Goal: Task Accomplishment & Management: Use online tool/utility

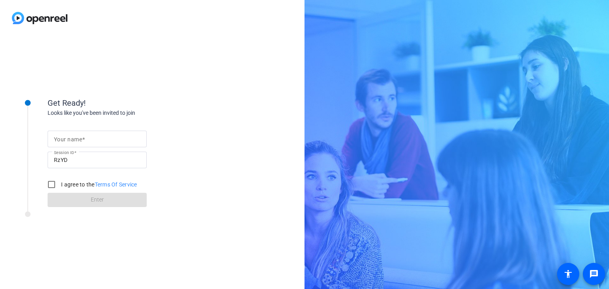
click at [81, 137] on mat-label "Your name" at bounding box center [68, 139] width 28 height 6
click at [81, 137] on input "Your name" at bounding box center [97, 139] width 86 height 10
type input "[DEMOGRAPHIC_DATA]"
click at [82, 190] on div "I agree to the Terms Of Service" at bounding box center [91, 185] width 94 height 16
click at [83, 183] on label "I agree to the Terms Of Service" at bounding box center [98, 185] width 78 height 8
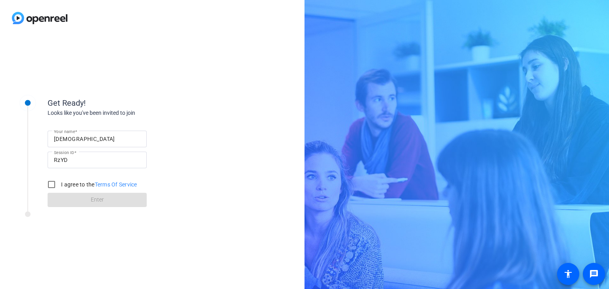
click at [59, 183] on input "I agree to the Terms Of Service" at bounding box center [52, 185] width 16 height 16
checkbox input "true"
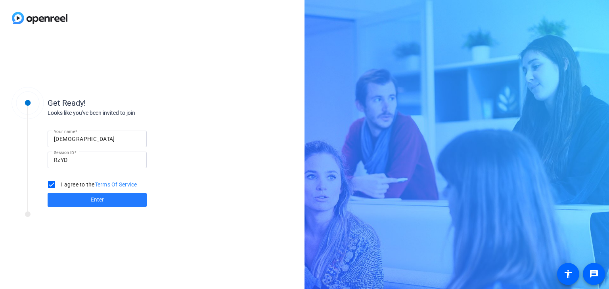
click at [99, 195] on span at bounding box center [97, 200] width 99 height 19
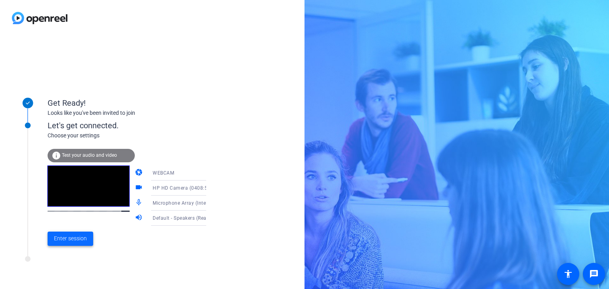
click at [77, 240] on span "Enter session" at bounding box center [70, 239] width 33 height 8
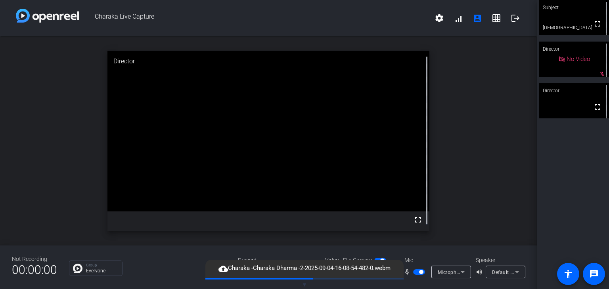
click at [320, 37] on div "open_in_new Director fullscreen" at bounding box center [268, 140] width 537 height 209
